Goal: Find specific page/section: Find specific page/section

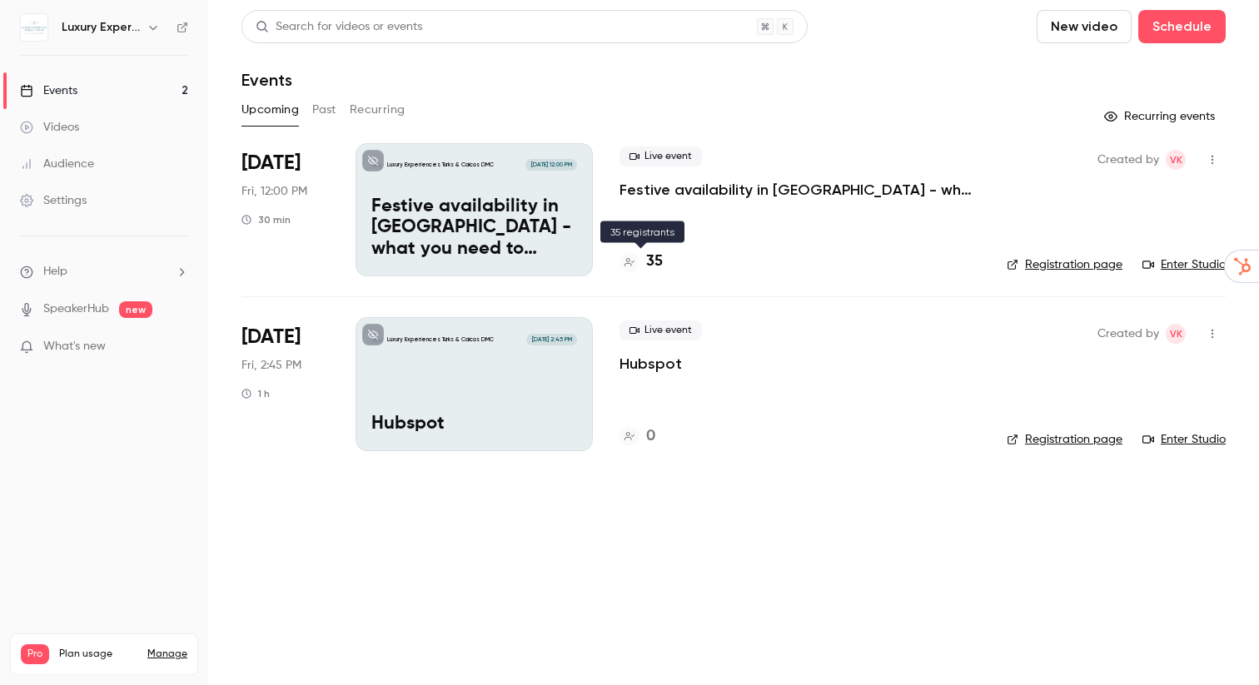
click at [656, 263] on h4 "35" at bounding box center [654, 262] width 17 height 22
